Goal: Complete application form

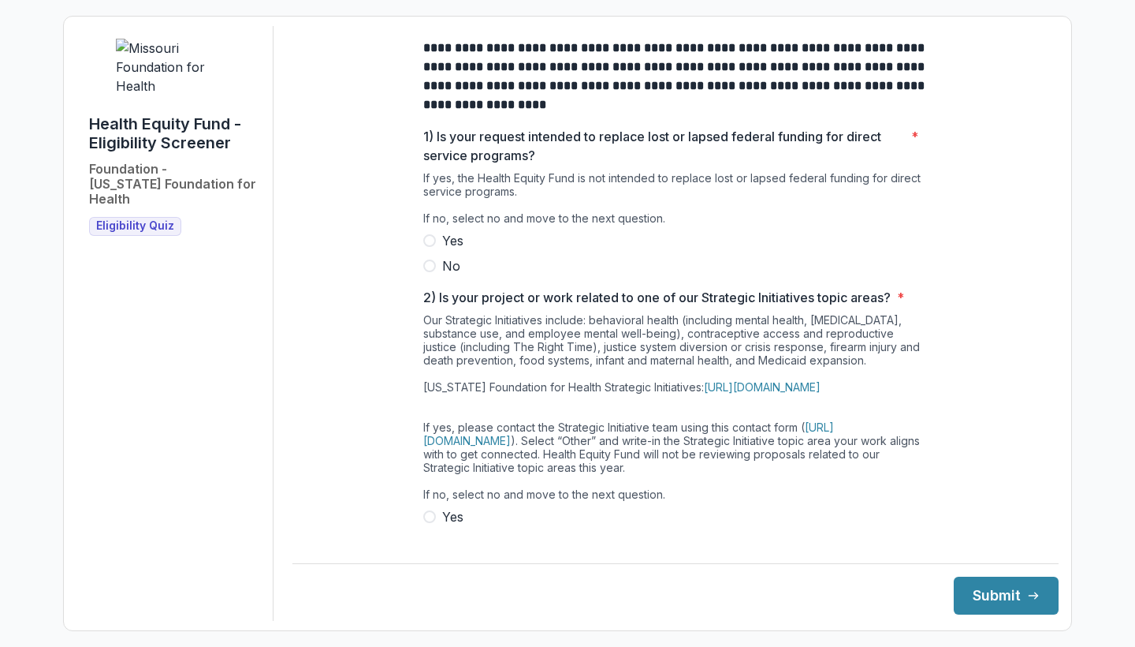
click at [430, 272] on span at bounding box center [429, 265] width 13 height 13
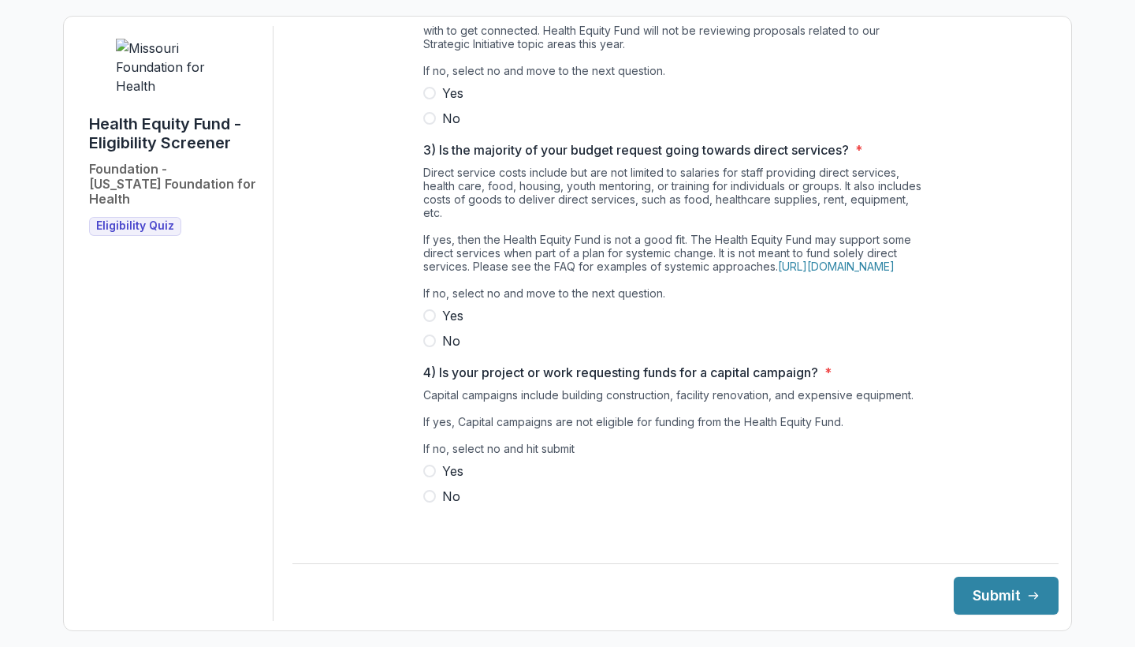
scroll to position [450, 0]
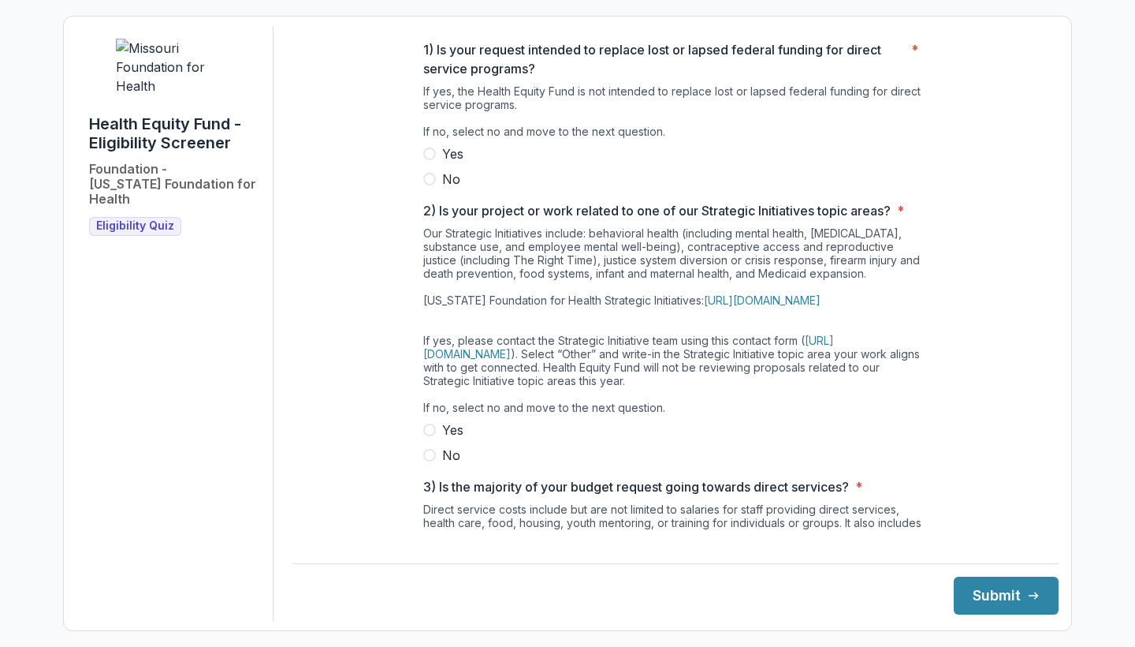
scroll to position [93, 0]
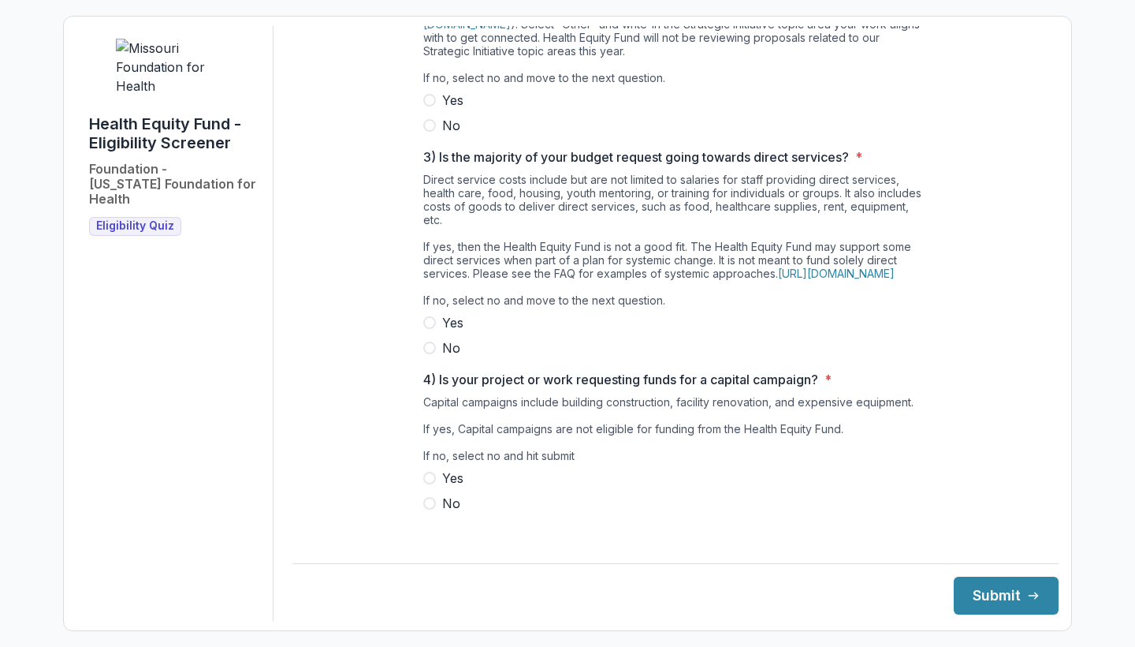
scroll to position [417, 0]
drag, startPoint x: 695, startPoint y: 274, endPoint x: 419, endPoint y: 272, distance: 275.2
click at [419, 272] on div "**********" at bounding box center [676, 73] width 530 height 928
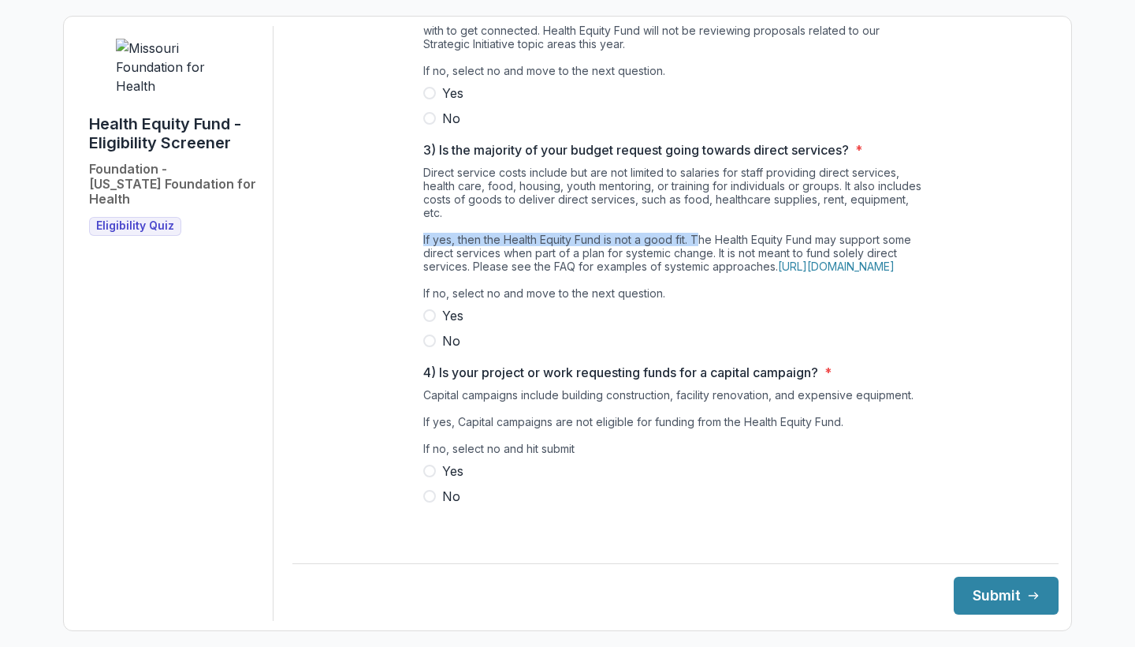
scroll to position [450, 0]
click at [428, 502] on span at bounding box center [429, 496] width 13 height 13
click at [430, 347] on span at bounding box center [429, 340] width 13 height 13
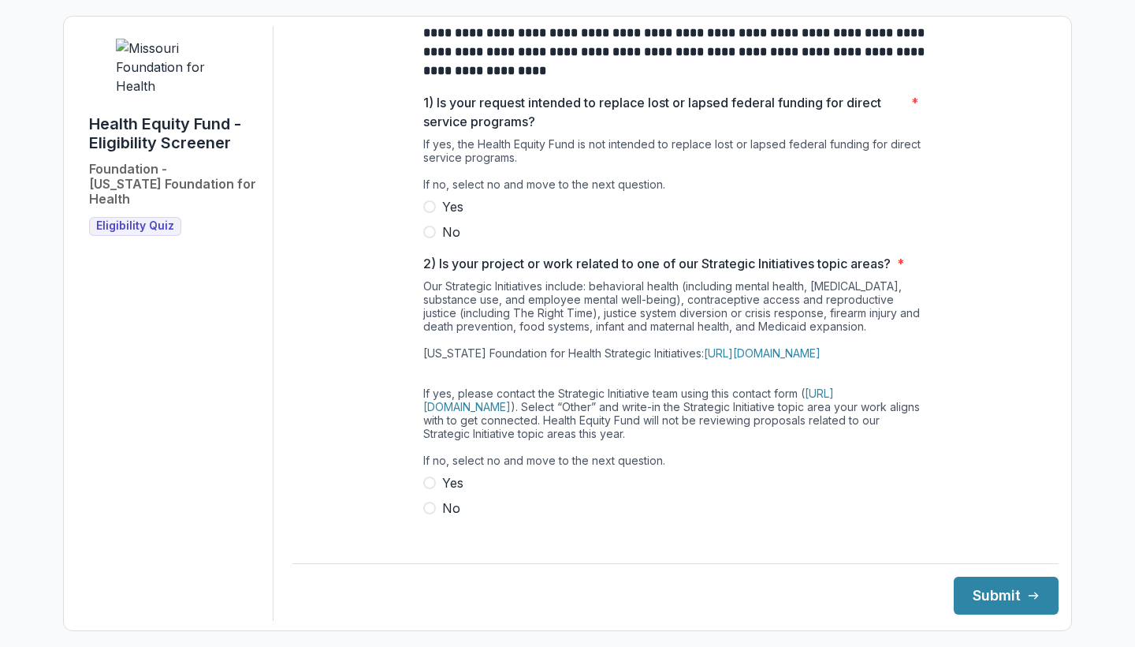
scroll to position [36, 0]
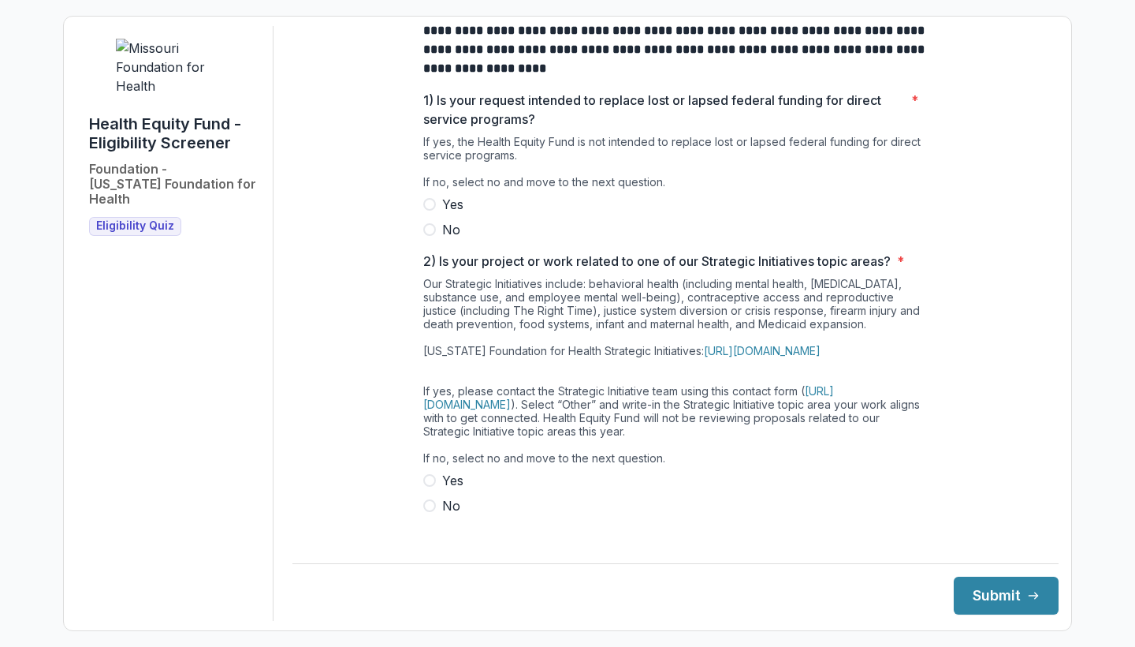
click at [431, 236] on span at bounding box center [429, 229] width 13 height 13
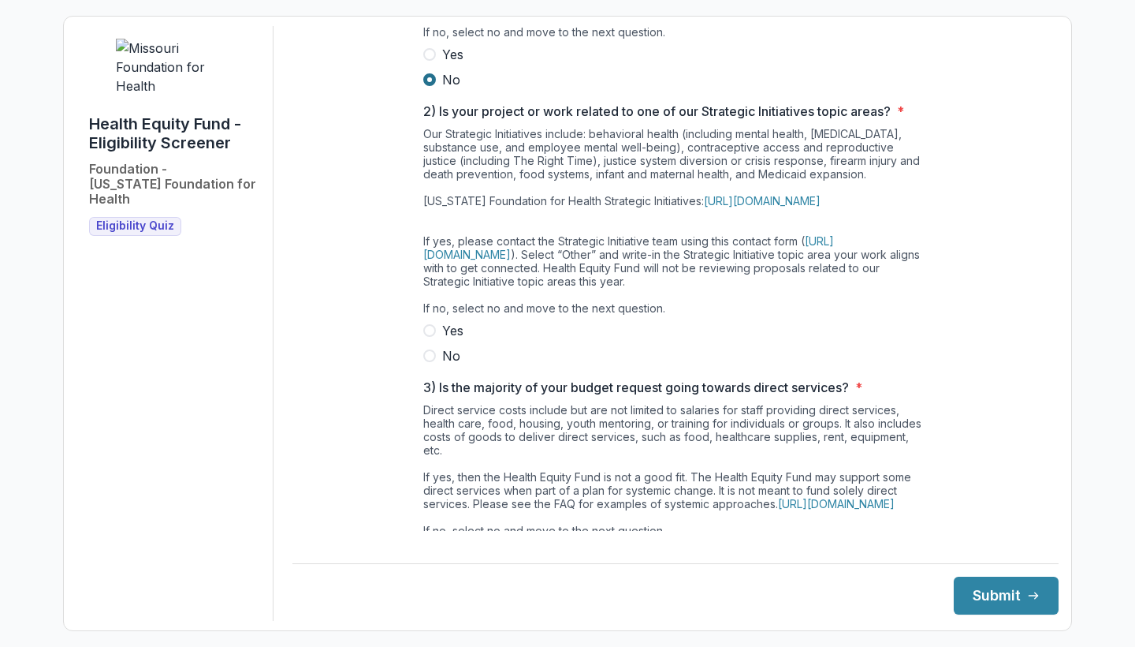
scroll to position [233, 0]
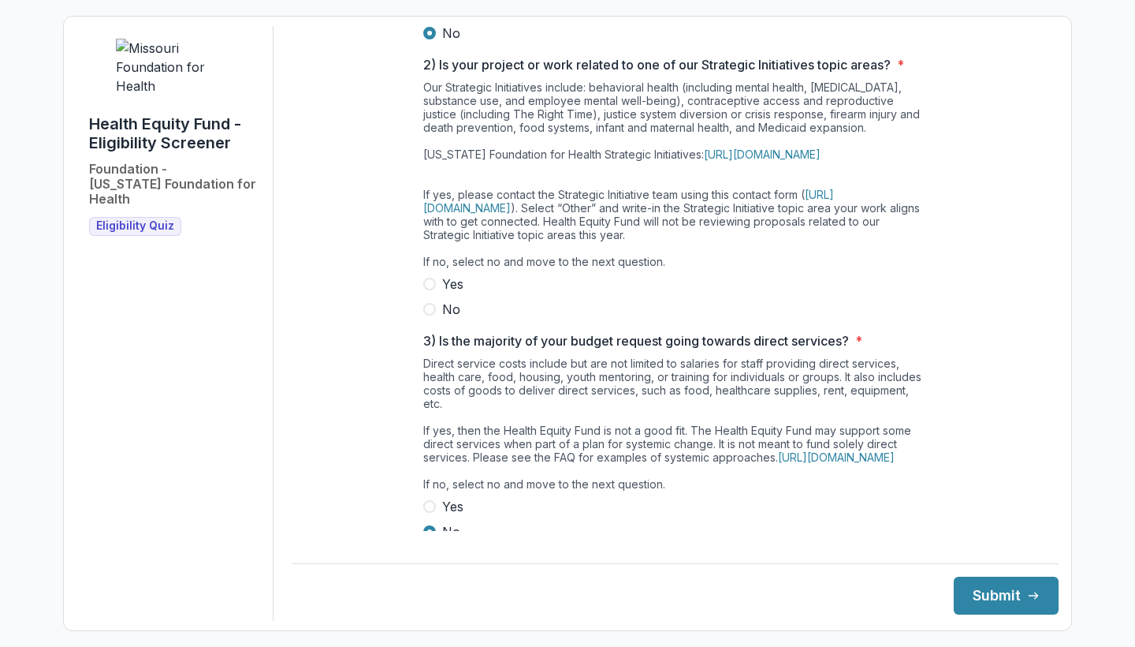
click at [427, 315] on span at bounding box center [429, 309] width 13 height 13
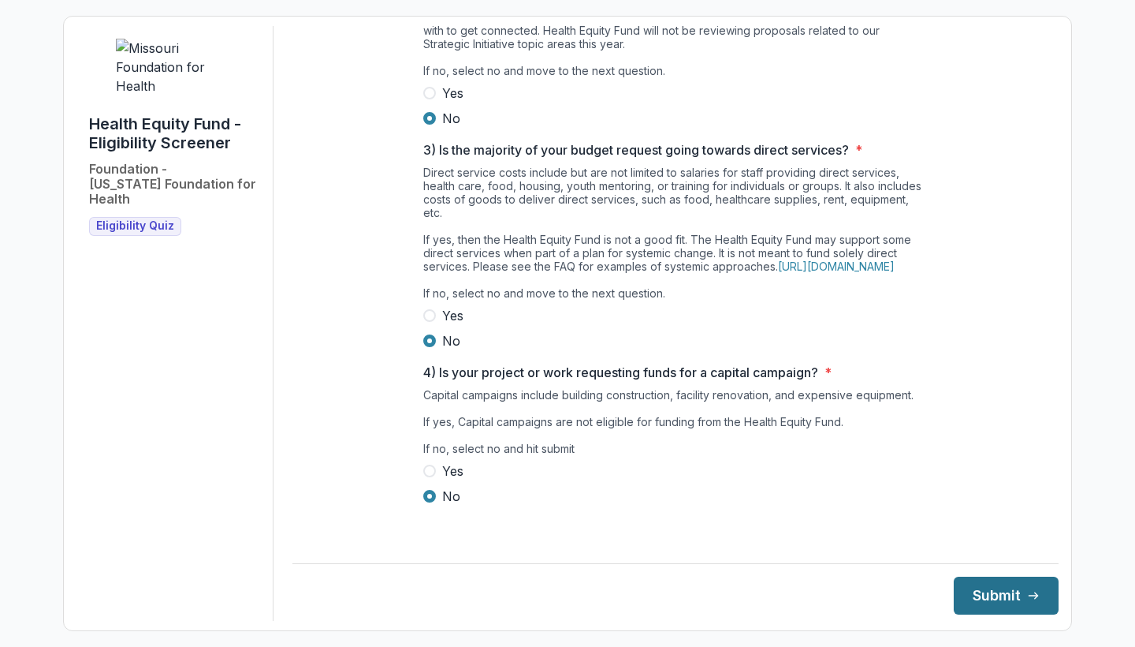
scroll to position [450, 0]
click at [993, 598] on button "Submit" at bounding box center [1006, 595] width 105 height 38
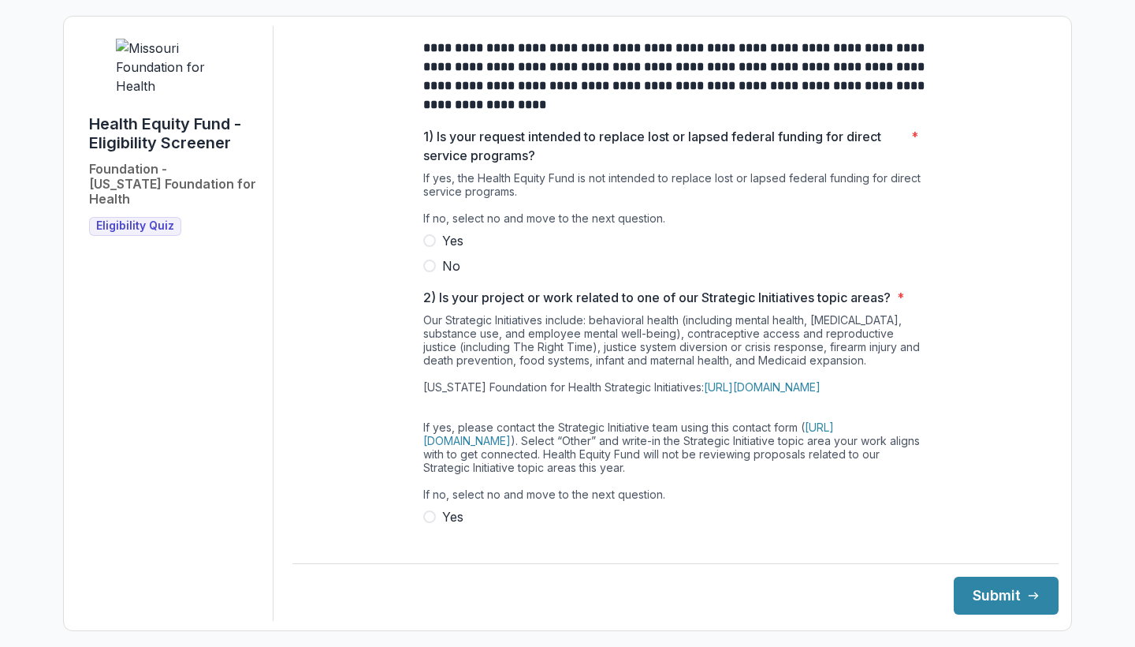
click at [426, 272] on span at bounding box center [429, 265] width 13 height 13
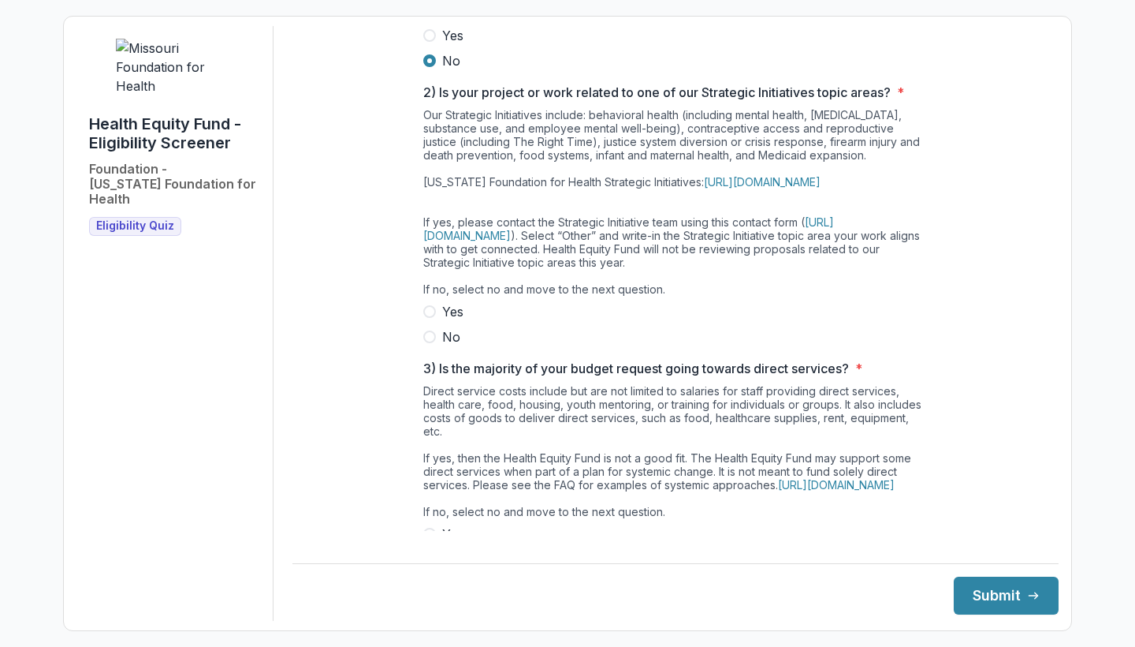
click at [427, 343] on span at bounding box center [429, 336] width 13 height 13
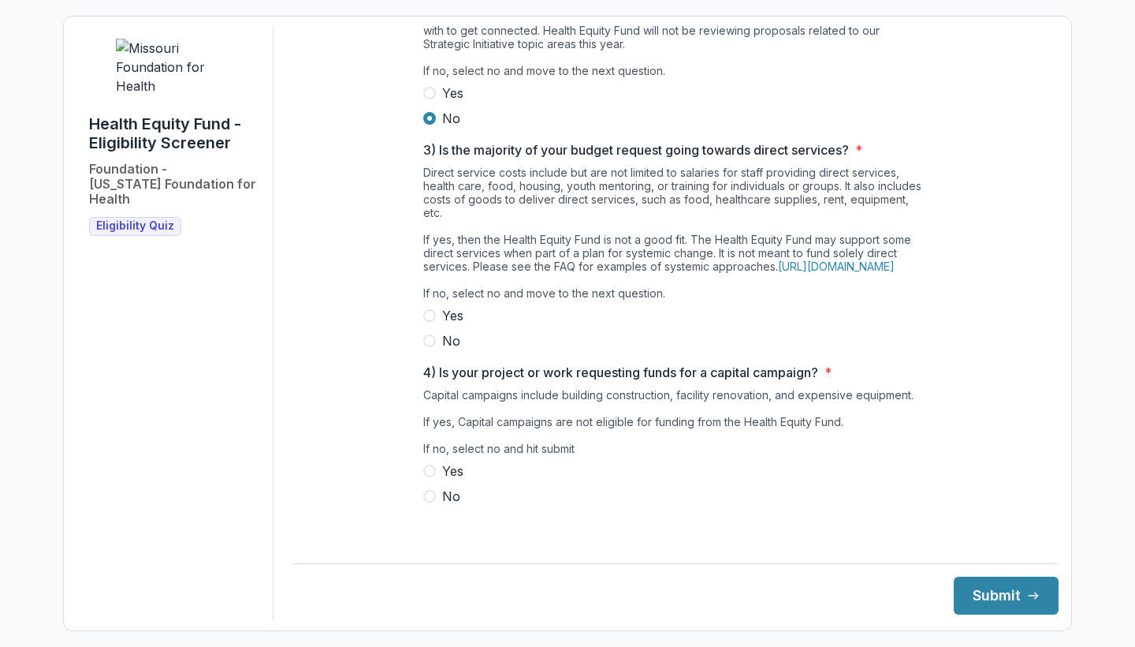
scroll to position [450, 0]
click at [427, 347] on span at bounding box center [429, 340] width 13 height 13
click at [428, 502] on span at bounding box center [429, 496] width 13 height 13
click at [978, 593] on button "Submit" at bounding box center [1006, 595] width 105 height 38
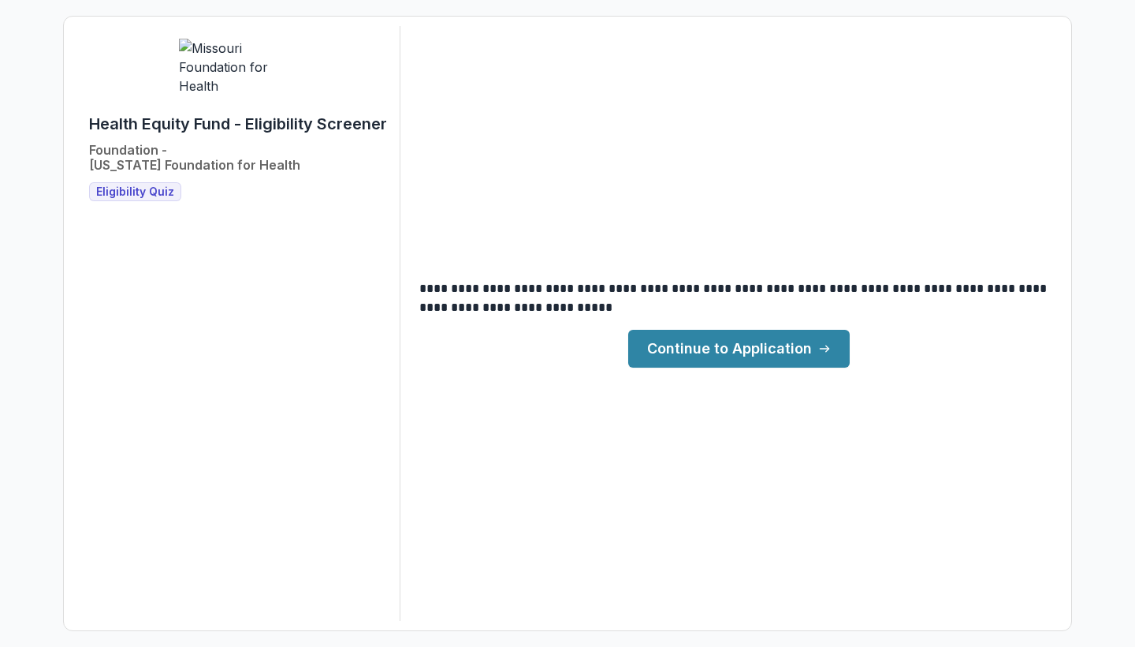
click at [800, 363] on link "Continue to Application" at bounding box center [739, 349] width 222 height 38
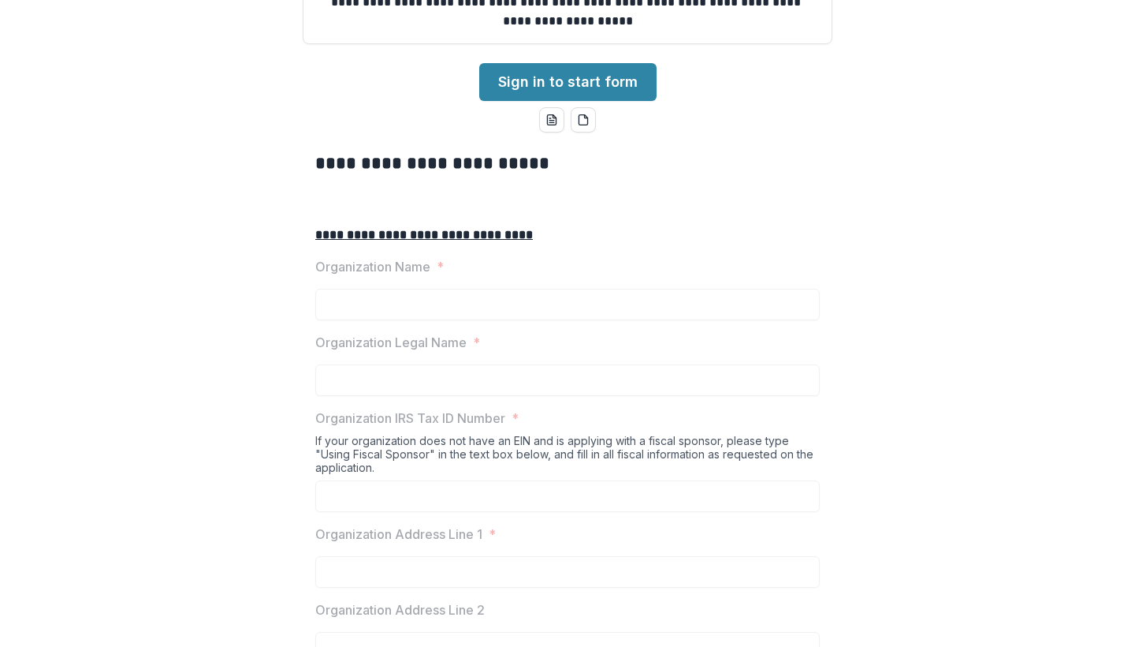
scroll to position [198, 0]
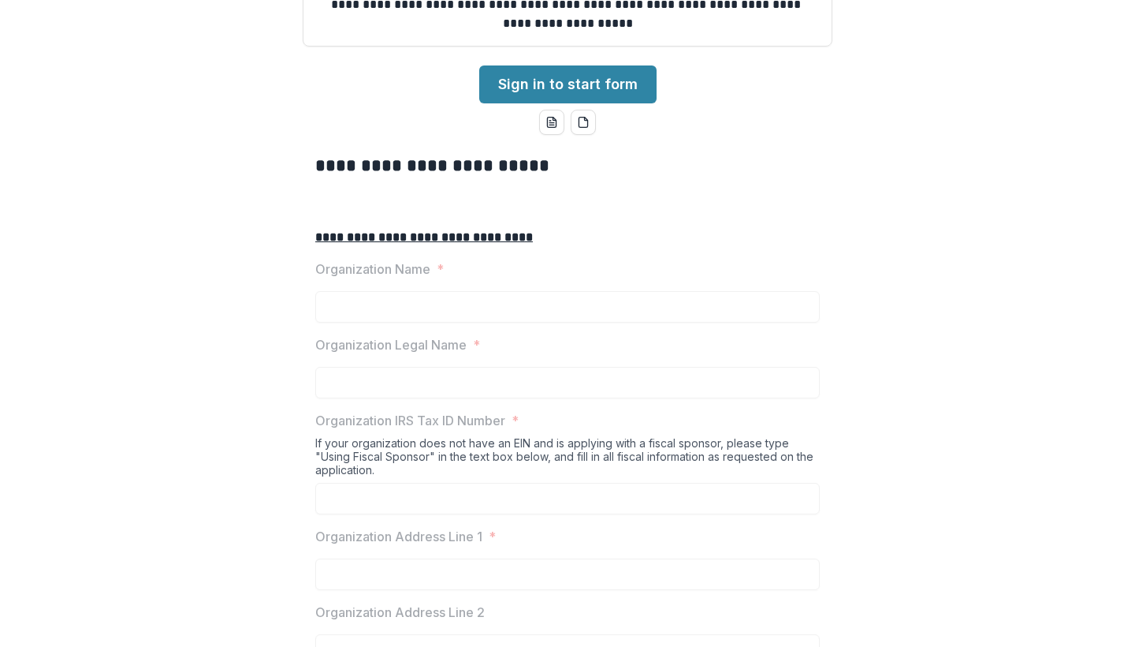
click at [434, 243] on u "**********" at bounding box center [424, 237] width 218 height 12
click at [569, 103] on link "Sign in to start form" at bounding box center [567, 84] width 177 height 38
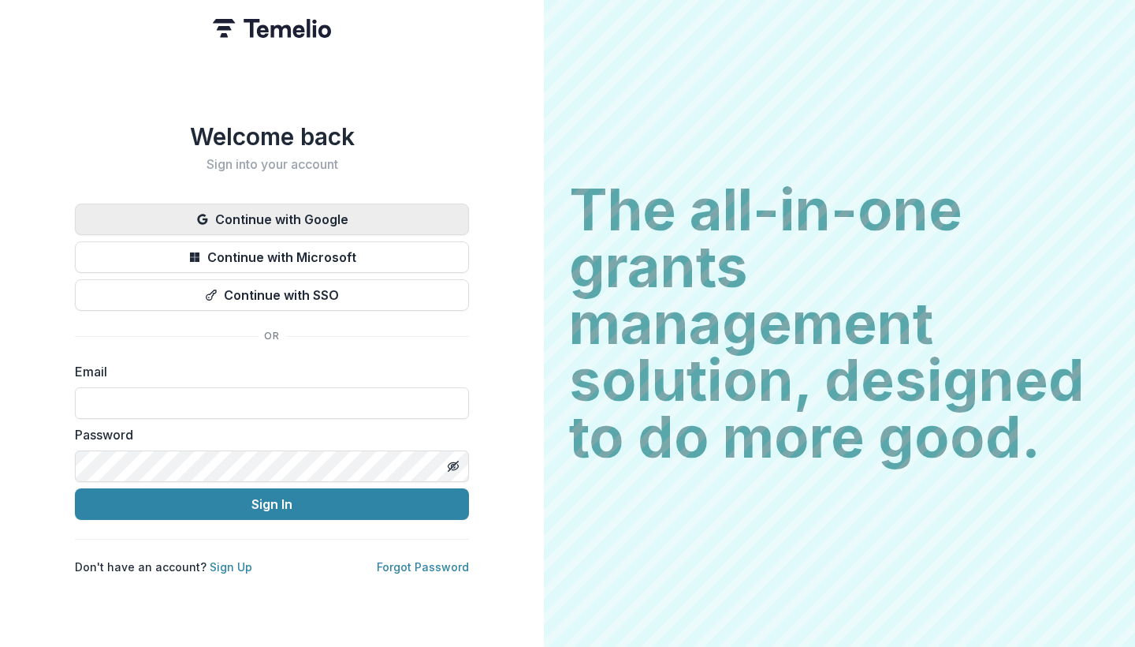
click at [330, 211] on button "Continue with Google" at bounding box center [272, 219] width 394 height 32
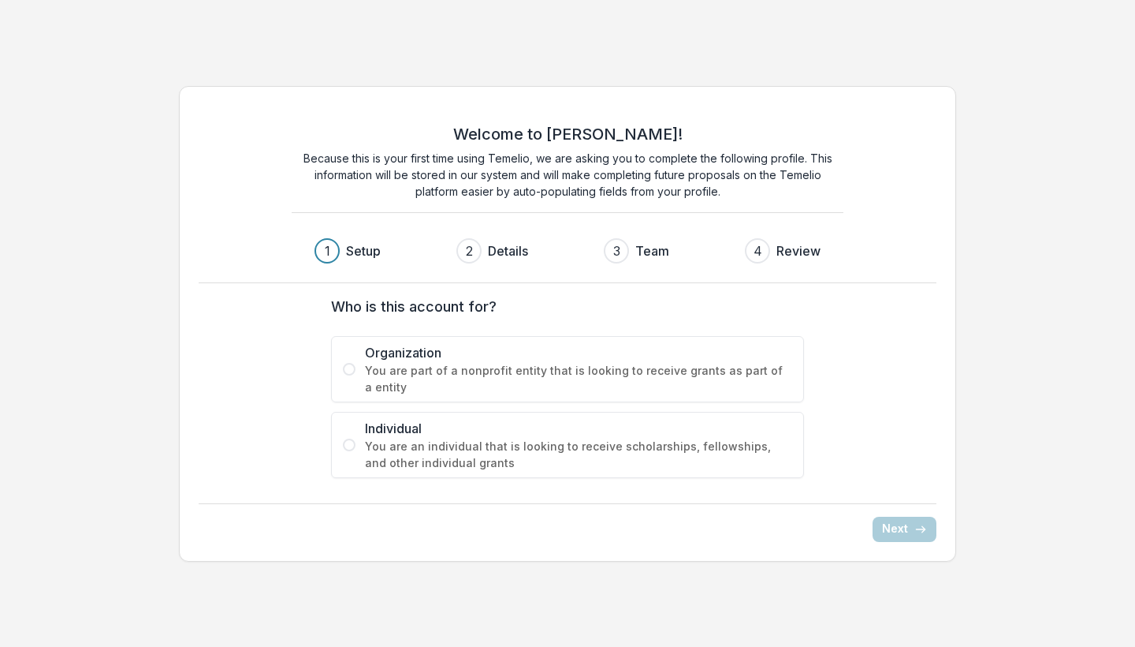
click at [363, 367] on label "Organization You are part of a nonprofit entity that is looking to receive gran…" at bounding box center [567, 369] width 473 height 66
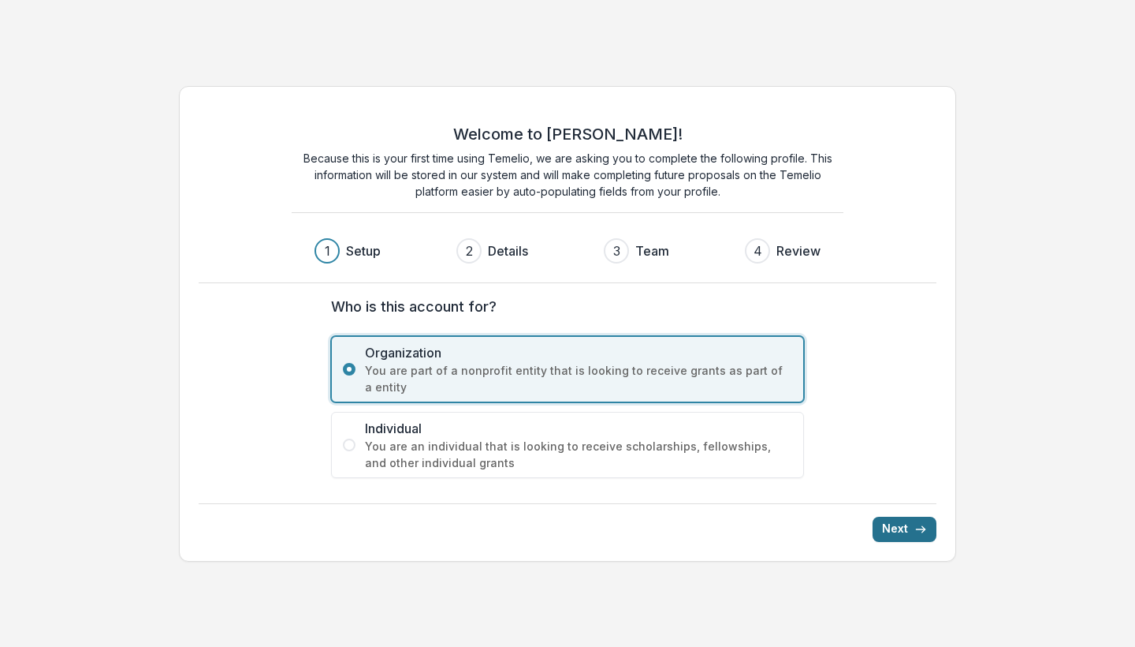
click at [901, 531] on button "Next" at bounding box center [905, 528] width 64 height 25
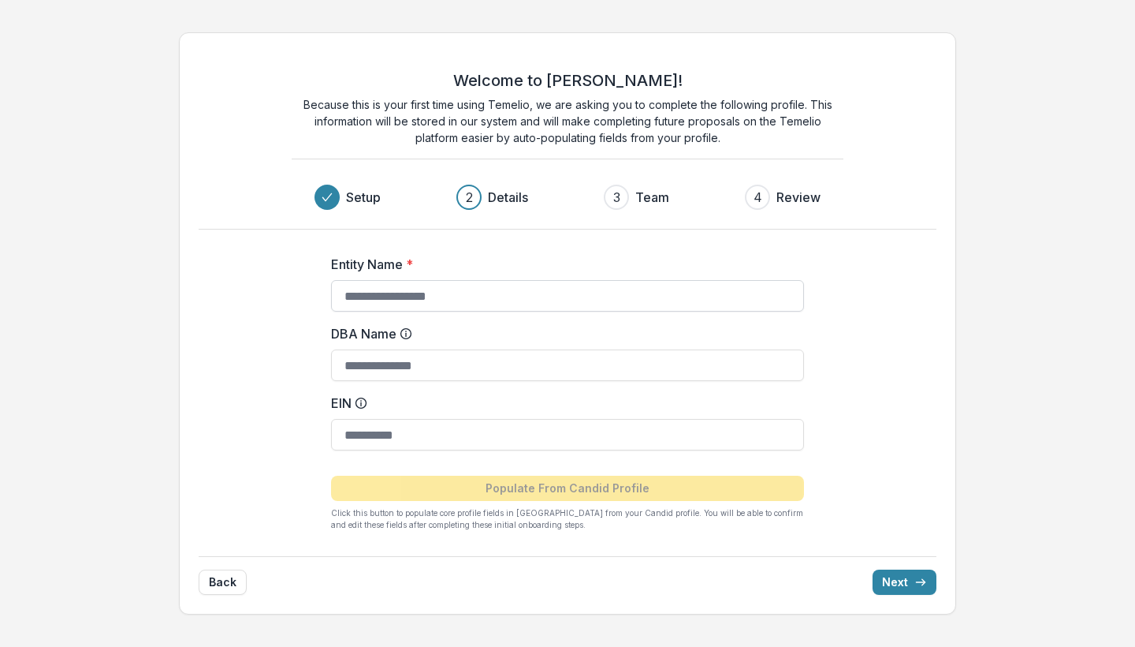
click at [400, 299] on input "Entity Name *" at bounding box center [567, 296] width 473 height 32
drag, startPoint x: 404, startPoint y: 295, endPoint x: 327, endPoint y: 295, distance: 77.3
click at [327, 295] on div "**********" at bounding box center [567, 386] width 631 height 314
click at [403, 298] on input "******" at bounding box center [567, 296] width 473 height 32
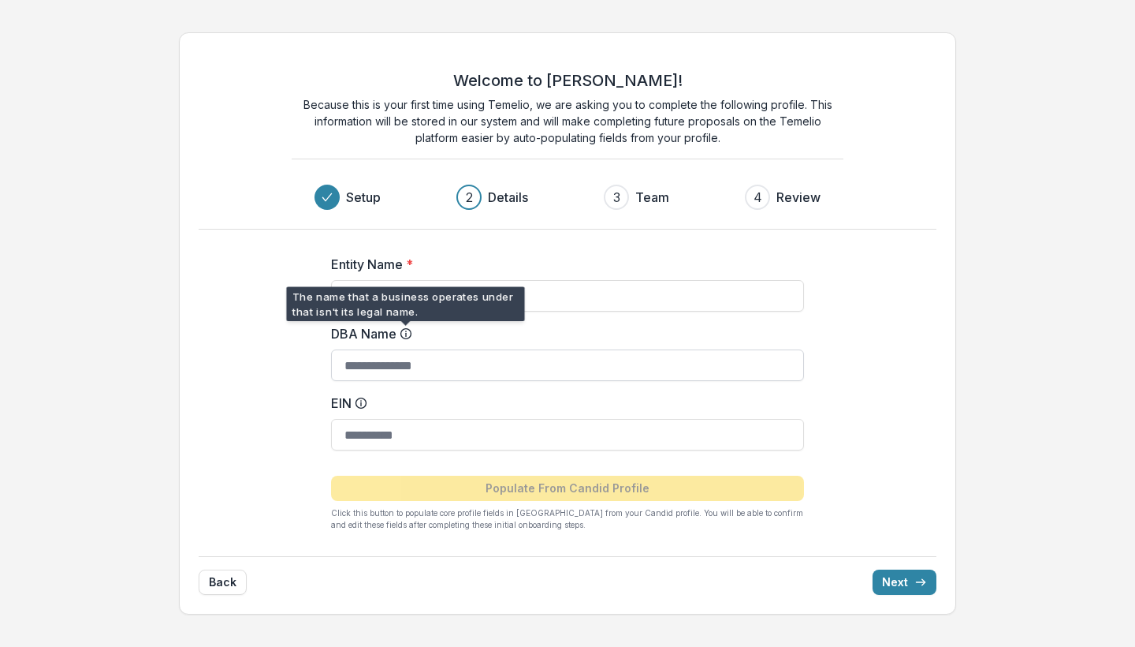
type input "**********"
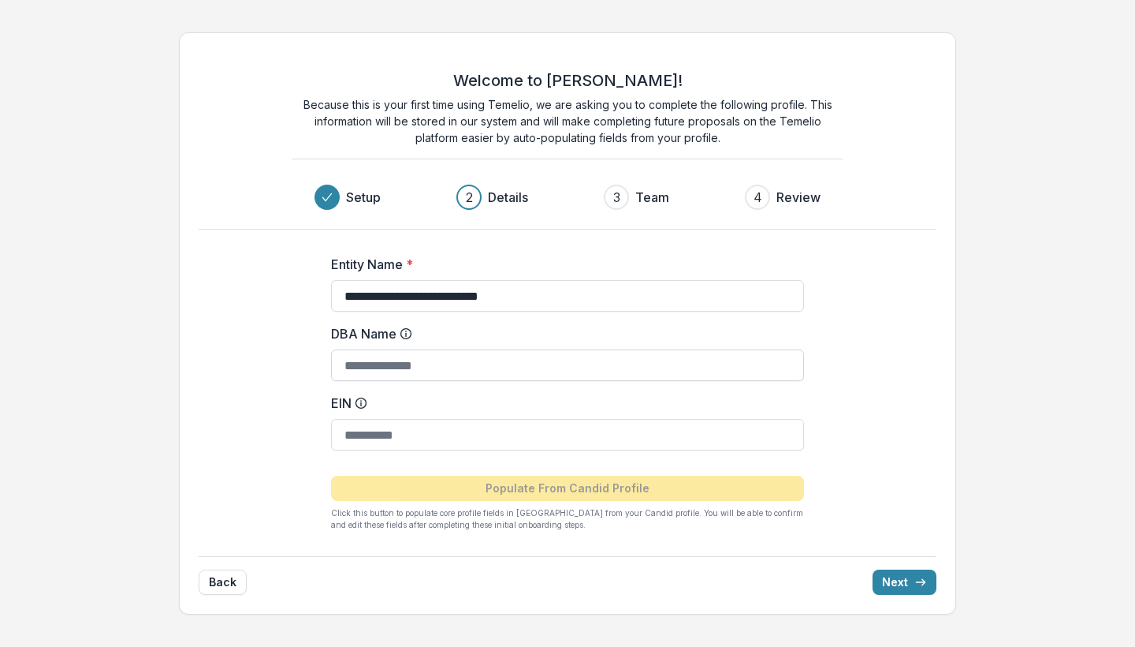
click at [386, 360] on input "DBA Name" at bounding box center [567, 365] width 473 height 32
type input "**********"
click at [349, 441] on input "EIN" at bounding box center [567, 435] width 473 height 32
click at [233, 588] on button "Back" at bounding box center [223, 581] width 48 height 25
